Goal: Task Accomplishment & Management: Manage account settings

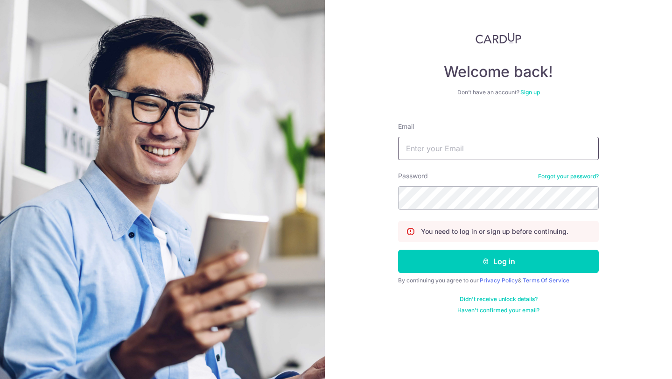
click at [457, 151] on input "Email" at bounding box center [498, 148] width 201 height 23
type input "[EMAIL_ADDRESS][DOMAIN_NAME]"
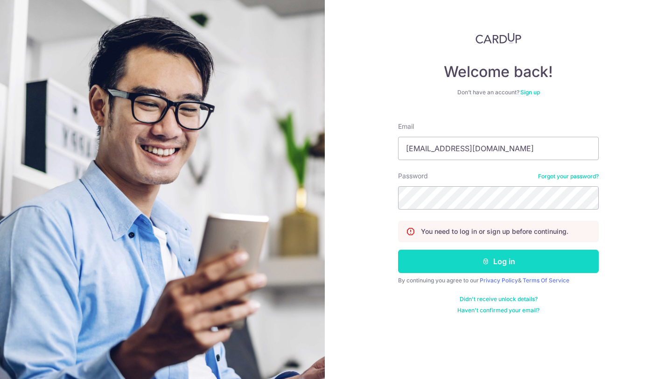
click at [501, 266] on button "Log in" at bounding box center [498, 260] width 201 height 23
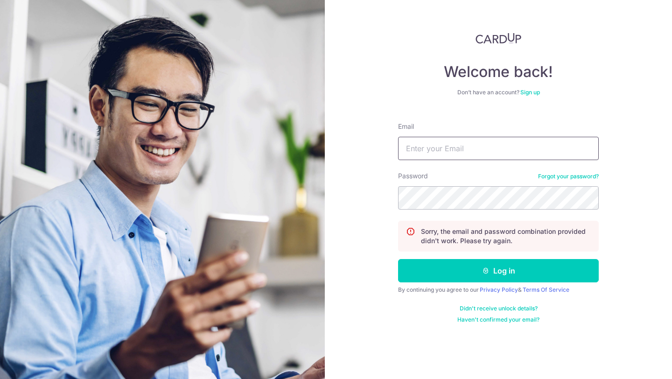
click at [469, 144] on input "Email" at bounding box center [498, 148] width 201 height 23
type input "[EMAIL_ADDRESS][DOMAIN_NAME]"
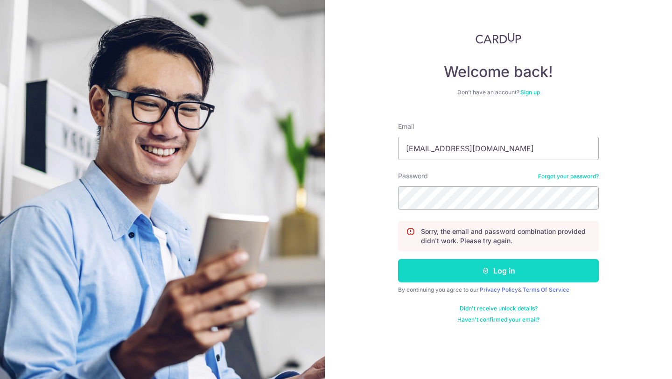
click at [465, 268] on button "Log in" at bounding box center [498, 270] width 201 height 23
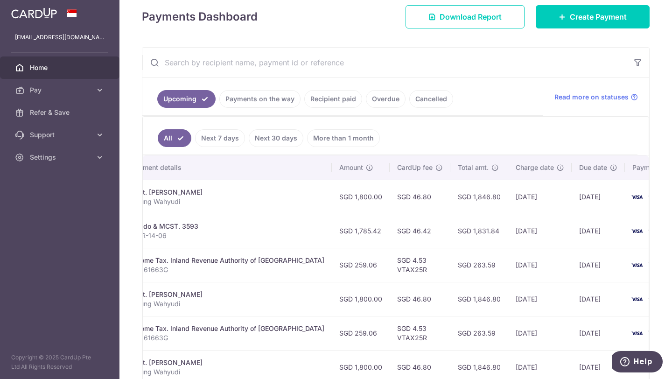
scroll to position [0, 218]
